Goal: Transaction & Acquisition: Purchase product/service

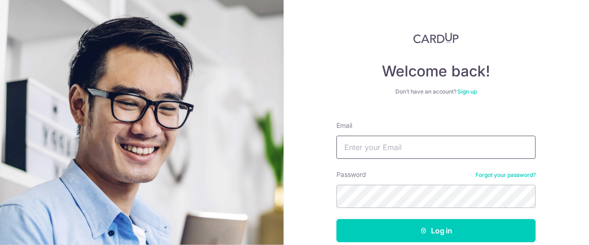
click at [428, 138] on input "Email" at bounding box center [435, 147] width 199 height 23
type input "[EMAIL_ADDRESS][DOMAIN_NAME]"
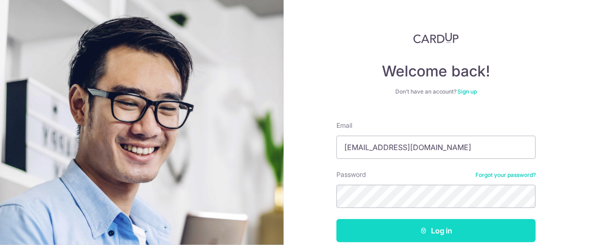
click at [470, 226] on button "Log in" at bounding box center [435, 230] width 199 height 23
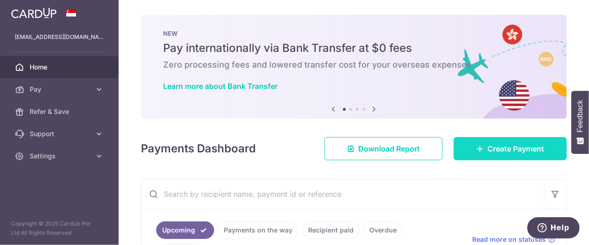
click at [540, 154] on span "Create Payment" at bounding box center [515, 148] width 57 height 11
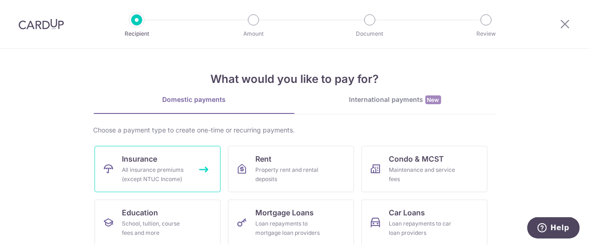
click at [155, 162] on span "Insurance" at bounding box center [139, 158] width 35 height 11
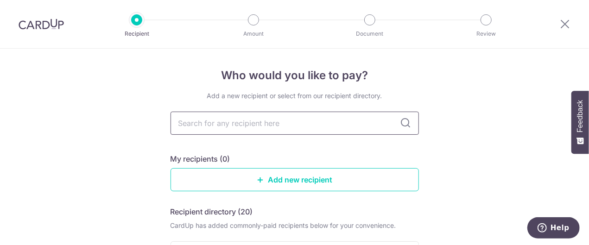
click at [325, 123] on input "text" at bounding box center [294, 123] width 248 height 23
click at [408, 123] on icon at bounding box center [405, 123] width 11 height 11
click at [288, 127] on input "text" at bounding box center [294, 123] width 248 height 23
type input "great easter"
type input "great eastern"
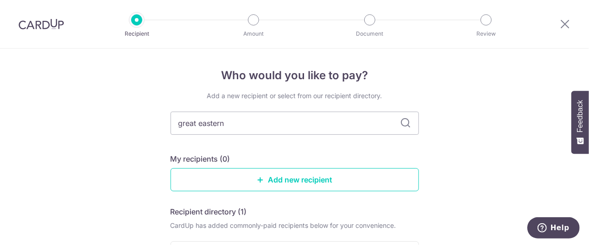
click at [407, 123] on icon at bounding box center [405, 123] width 11 height 11
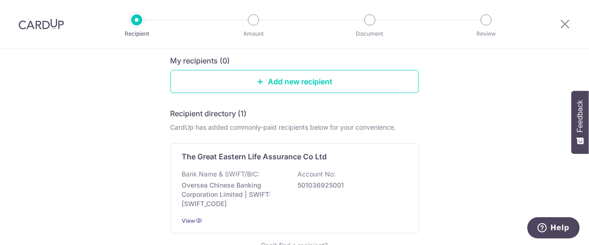
scroll to position [111, 0]
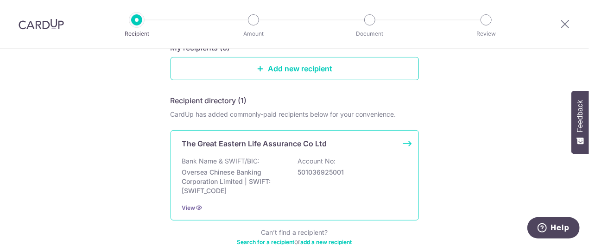
click at [402, 144] on div "The Great Eastern Life Assurance Co Ltd Bank Name & SWIFT/BIC: Oversea Chinese …" at bounding box center [294, 175] width 248 height 90
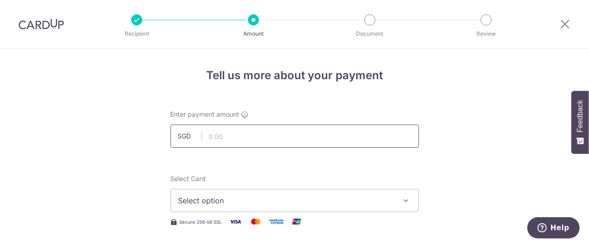
click at [293, 137] on input "text" at bounding box center [294, 136] width 248 height 23
type input "30.00"
click at [307, 197] on span "Select option" at bounding box center [286, 200] width 216 height 11
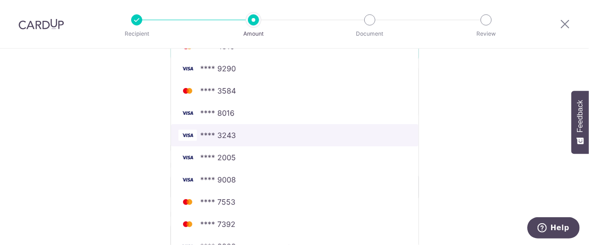
scroll to position [334, 0]
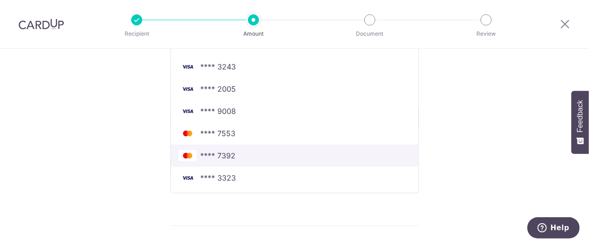
click at [318, 158] on span "**** 7392" at bounding box center [294, 155] width 233 height 11
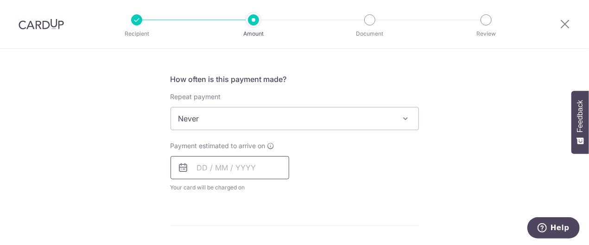
click at [263, 159] on input "text" at bounding box center [229, 167] width 119 height 23
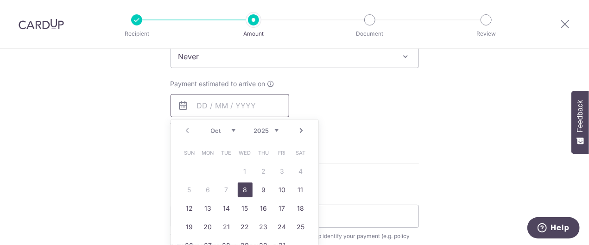
scroll to position [408, 0]
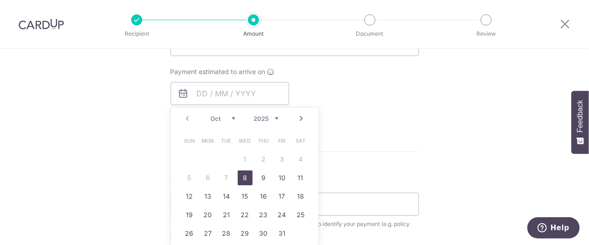
click at [242, 174] on link "8" at bounding box center [245, 177] width 15 height 15
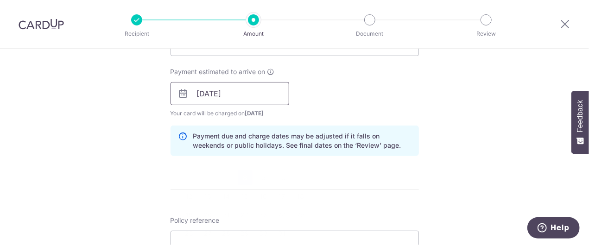
click at [244, 95] on input "08/10/2025" at bounding box center [229, 93] width 119 height 23
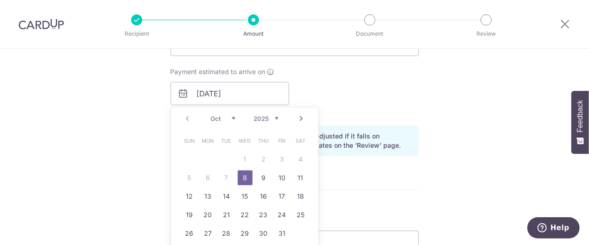
click at [222, 178] on table "Sun Mon Tue Wed Thu Fri Sat 1 2 3 4 5 6 7 8 9 10 11 12 13 14 15 16 17 18 19 20 …" at bounding box center [245, 187] width 130 height 111
click at [226, 180] on table "Sun Mon Tue Wed Thu Fri Sat 1 2 3 4 5 6 7 8 9 10 11 12 13 14 15 16 17 18 19 20 …" at bounding box center [245, 187] width 130 height 111
click at [244, 179] on link "8" at bounding box center [245, 177] width 15 height 15
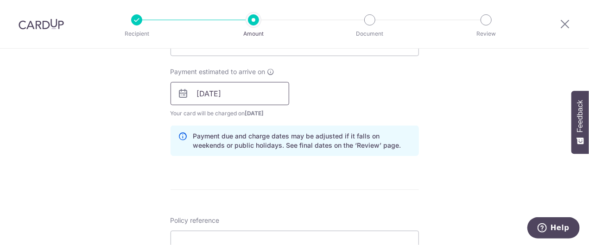
click at [264, 94] on input "08/10/2025" at bounding box center [229, 93] width 119 height 23
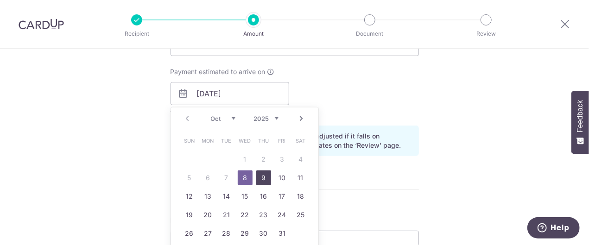
click at [262, 175] on link "9" at bounding box center [263, 177] width 15 height 15
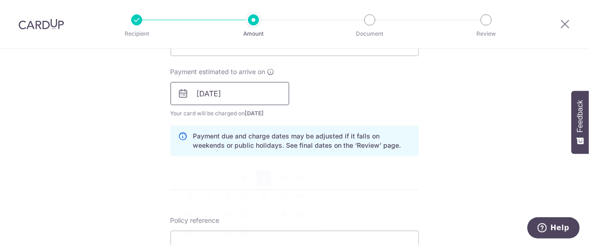
click at [261, 85] on input "09/10/2025" at bounding box center [229, 93] width 119 height 23
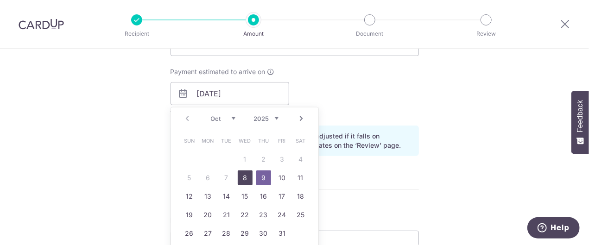
click at [246, 177] on link "8" at bounding box center [245, 177] width 15 height 15
type input "08/10/2025"
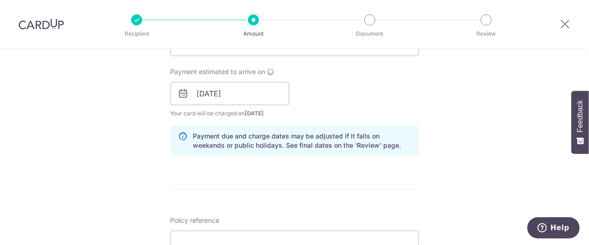
click at [483, 145] on div "Tell us more about your payment Enter payment amount SGD 30.00 30.00 Select Car…" at bounding box center [294, 98] width 589 height 914
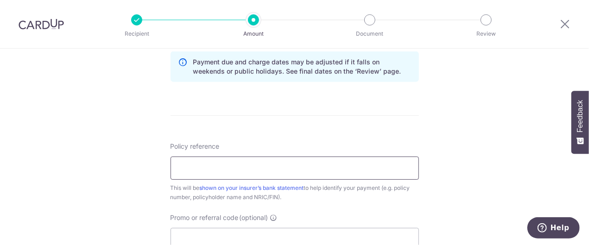
click at [334, 168] on input "Policy reference" at bounding box center [294, 168] width 248 height 23
click at [175, 167] on input "0227135625" at bounding box center [294, 168] width 248 height 23
type input "0227135625"
click at [473, 204] on div "Tell us more about your payment Enter payment amount SGD 30.00 30.00 Select Car…" at bounding box center [294, 24] width 589 height 914
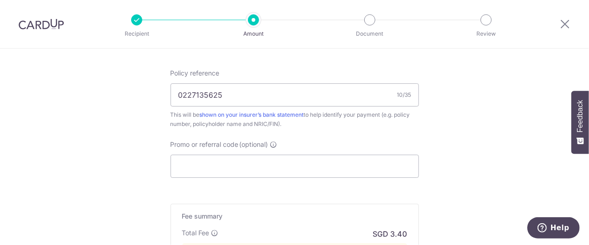
scroll to position [556, 0]
click at [312, 158] on input "Promo or referral code (optional)" at bounding box center [294, 165] width 248 height 23
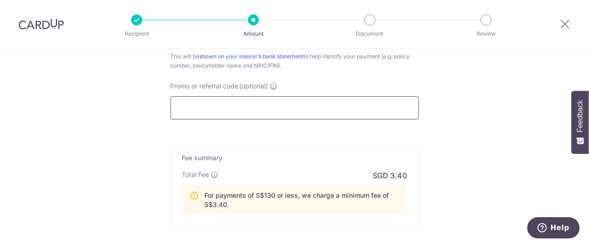
scroll to position [593, 0]
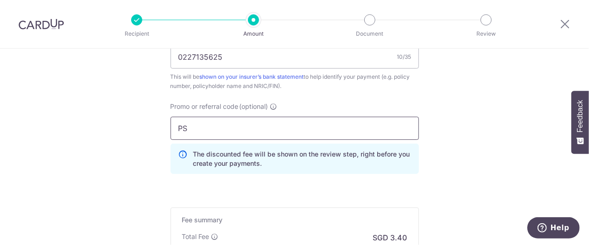
type input "P"
type input "D"
